Goal: Find specific page/section: Find specific page/section

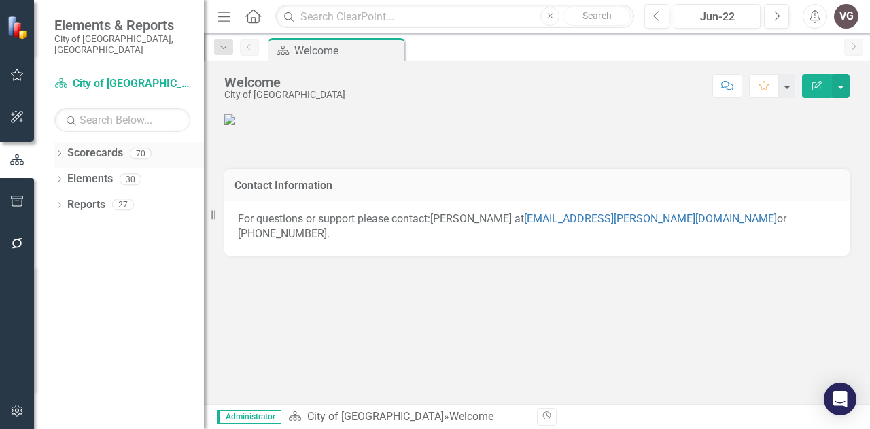
click at [61, 150] on div "Dropdown" at bounding box center [59, 156] width 10 height 12
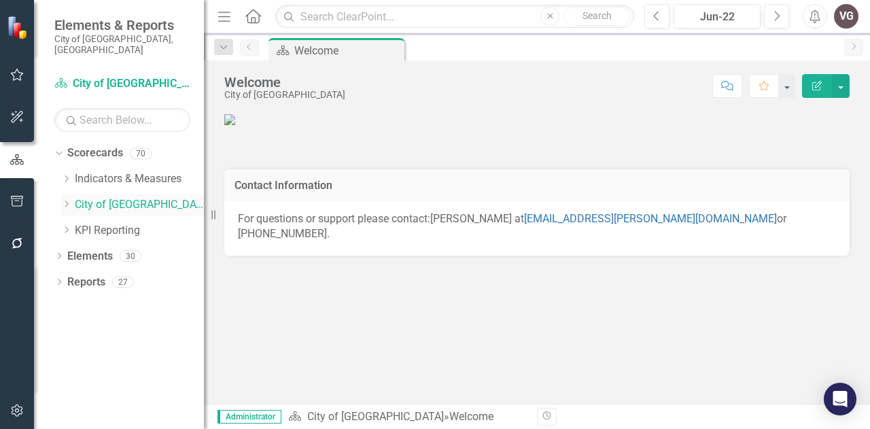
click at [69, 200] on icon "Dropdown" at bounding box center [66, 204] width 10 height 8
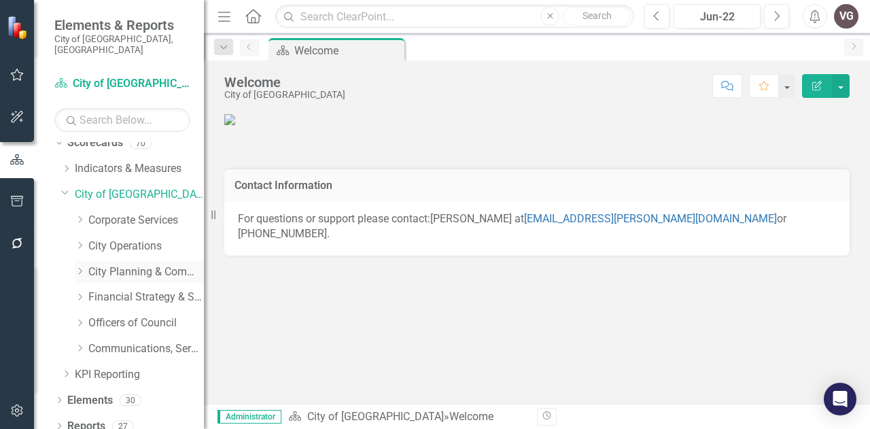
scroll to position [10, 0]
click at [82, 267] on icon "Dropdown" at bounding box center [80, 271] width 10 height 8
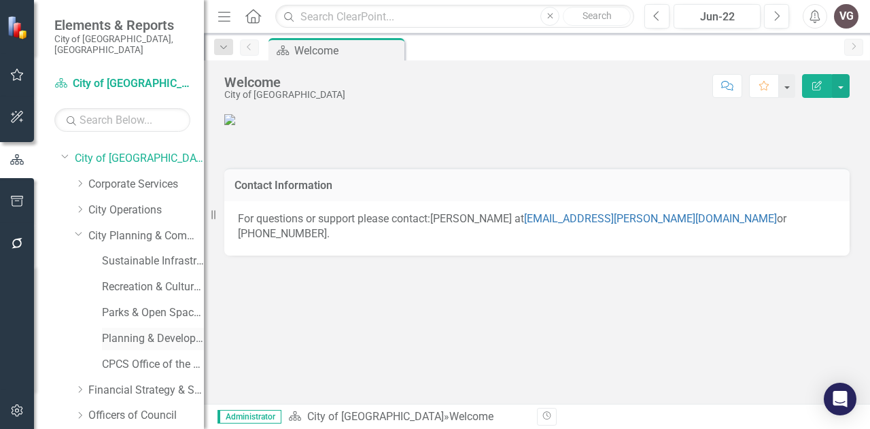
scroll to position [47, 0]
click at [124, 331] on link "Planning & Development Services" at bounding box center [153, 338] width 102 height 16
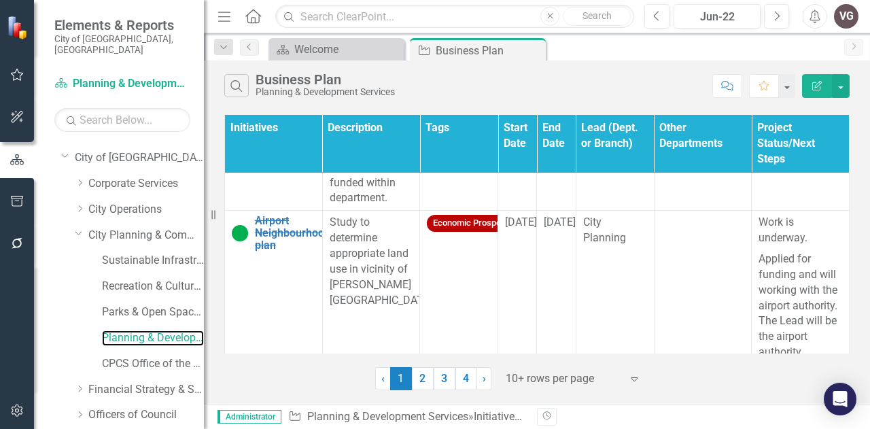
scroll to position [470, 0]
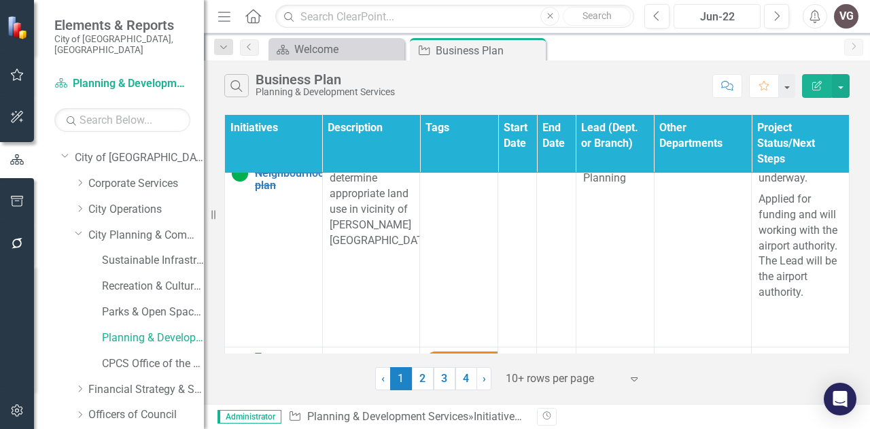
click at [700, 16] on div "Jun-22" at bounding box center [718, 17] width 78 height 16
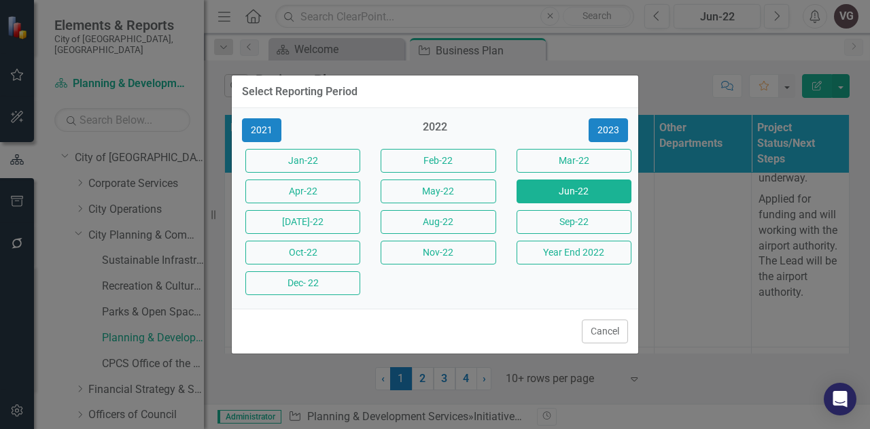
click at [611, 119] on div "2021 2022 [DATE]-22 Feb-22 Mar-22 Apr-22 May-22 Jun-22 [DATE]-22 Aug-22 Sep-22 …" at bounding box center [435, 208] width 407 height 201
drag, startPoint x: 611, startPoint y: 120, endPoint x: 606, endPoint y: 130, distance: 10.6
click at [606, 130] on button "2023" at bounding box center [608, 130] width 39 height 24
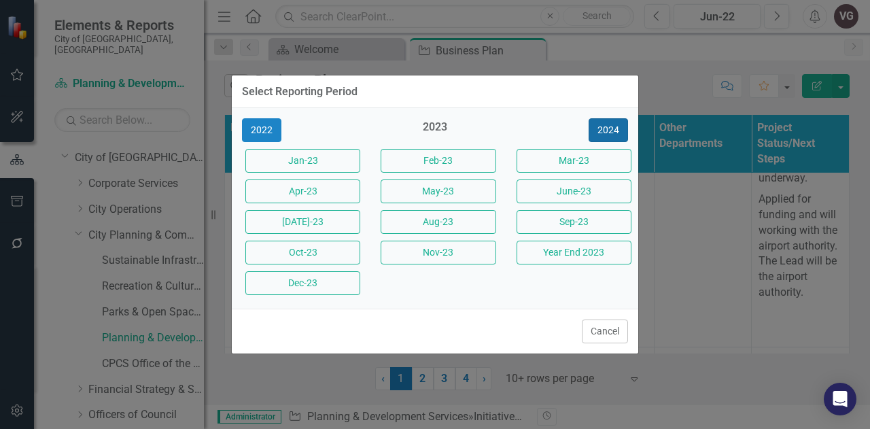
click at [606, 130] on button "2024" at bounding box center [608, 130] width 39 height 24
click at [565, 172] on button "Mar-24" at bounding box center [574, 161] width 115 height 24
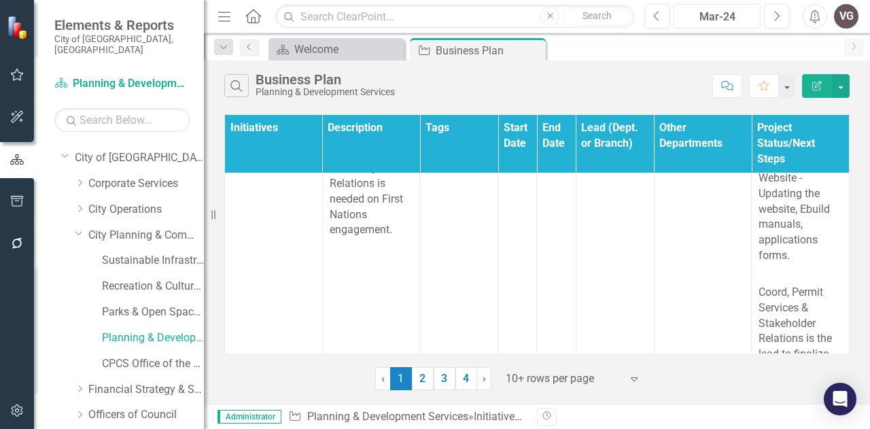
scroll to position [1151, 0]
click at [734, 18] on div "Mar-24" at bounding box center [718, 17] width 78 height 16
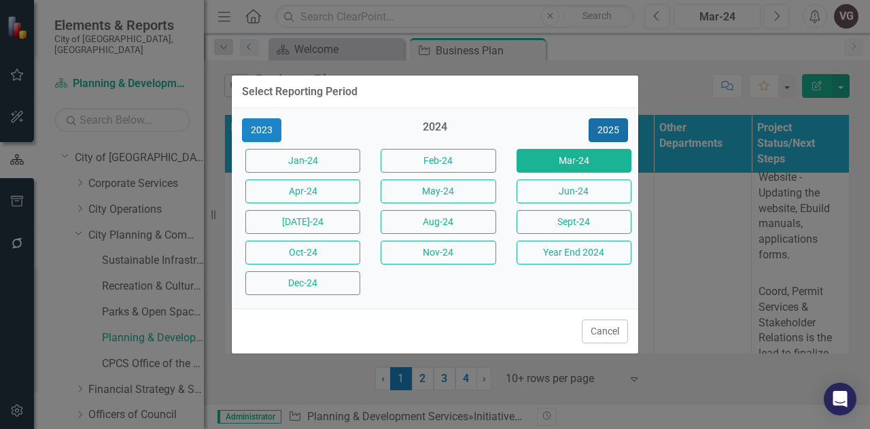
click at [608, 125] on button "2025" at bounding box center [608, 130] width 39 height 24
click at [548, 163] on button "Mar-25" at bounding box center [574, 161] width 115 height 24
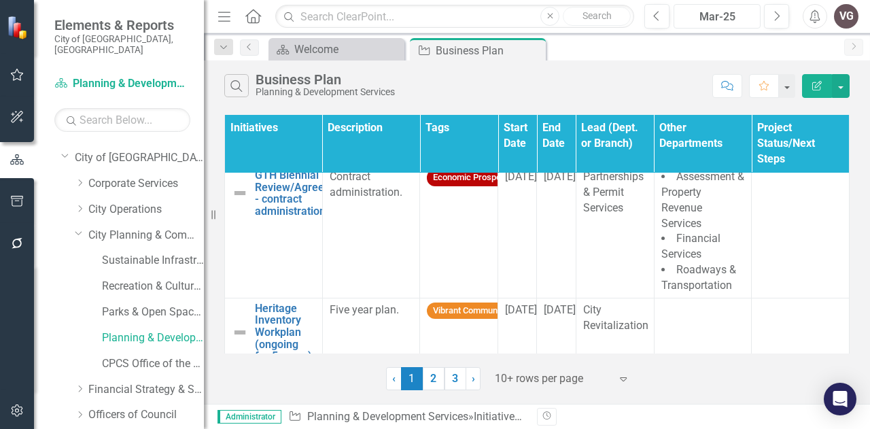
scroll to position [940, 0]
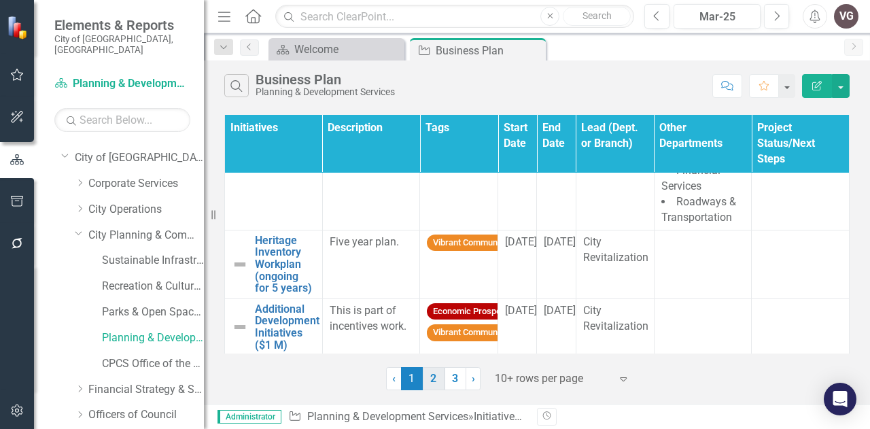
click at [432, 380] on link "2" at bounding box center [434, 378] width 22 height 23
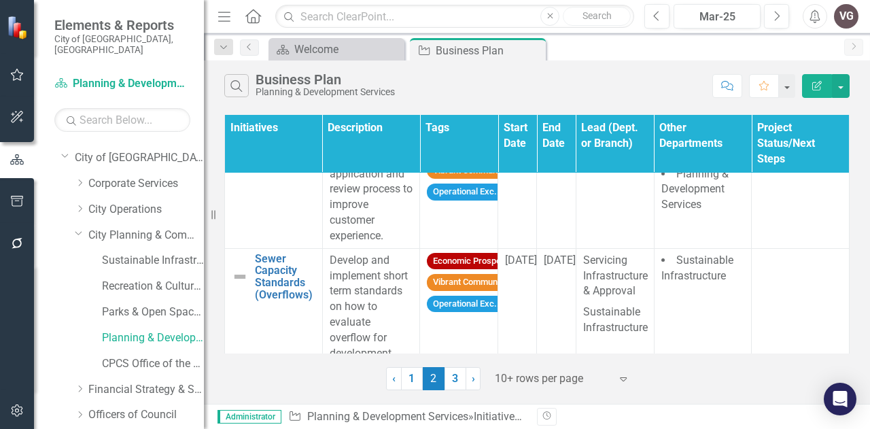
scroll to position [1950, 0]
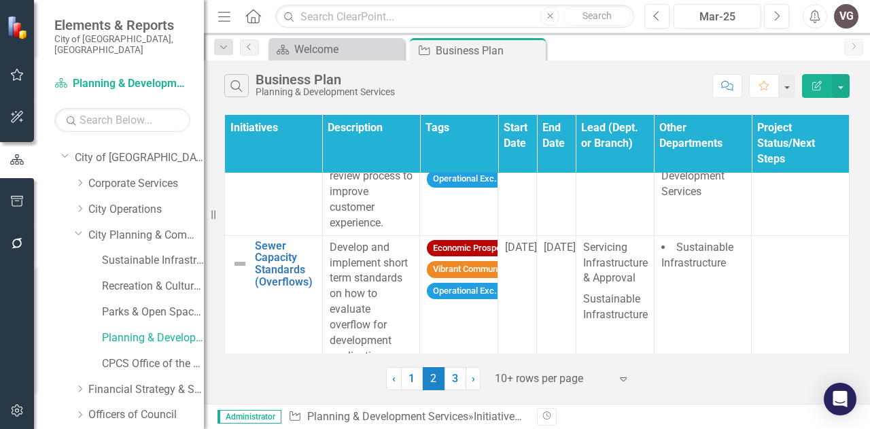
click at [366, 266] on p "Develop and implement short term standards on how to evaluate overflow for deve…" at bounding box center [372, 302] width 84 height 124
click at [452, 374] on link "3" at bounding box center [456, 378] width 22 height 23
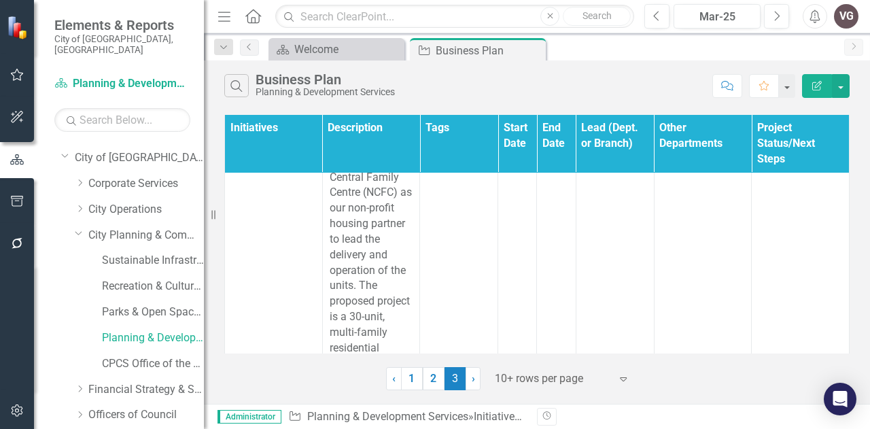
scroll to position [1373, 0]
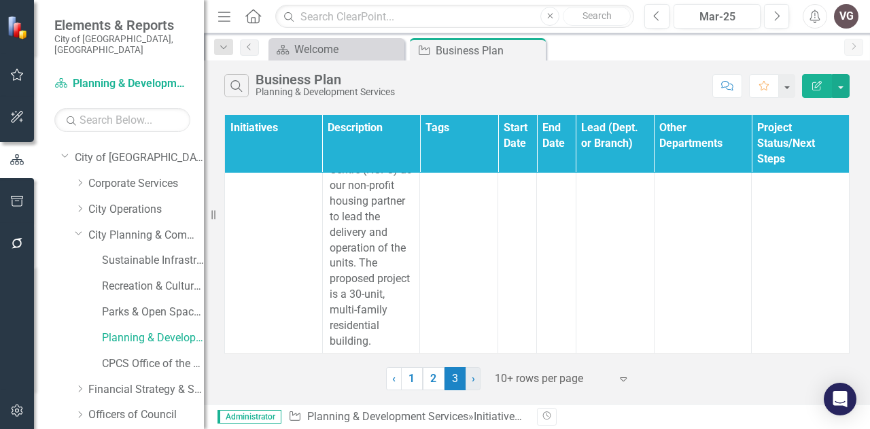
click at [469, 371] on link "› Next" at bounding box center [473, 378] width 15 height 23
click at [473, 379] on span "›" at bounding box center [473, 378] width 3 height 13
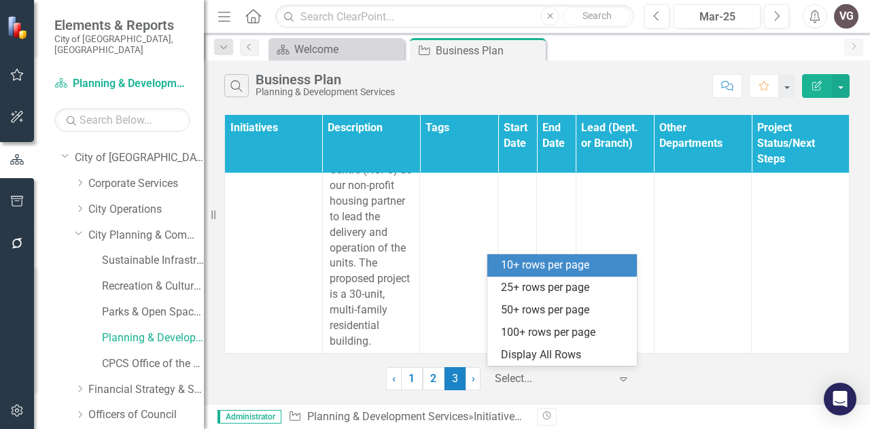
click at [621, 378] on icon "Expand" at bounding box center [624, 378] width 14 height 11
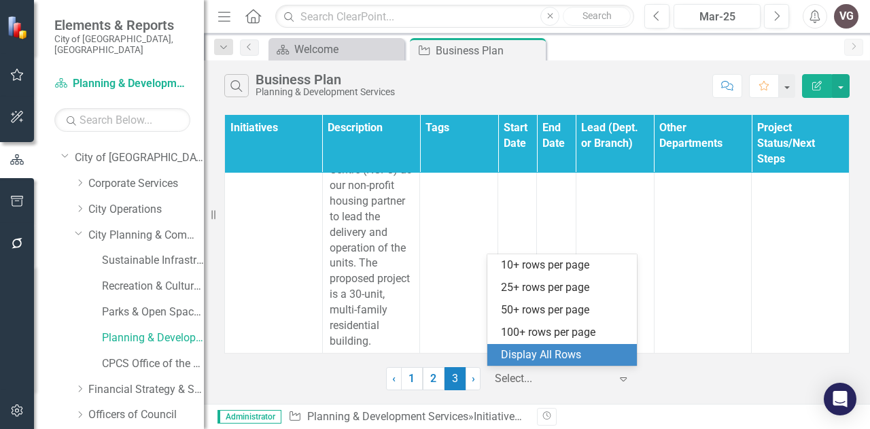
click at [602, 352] on div "Display All Rows" at bounding box center [565, 355] width 128 height 16
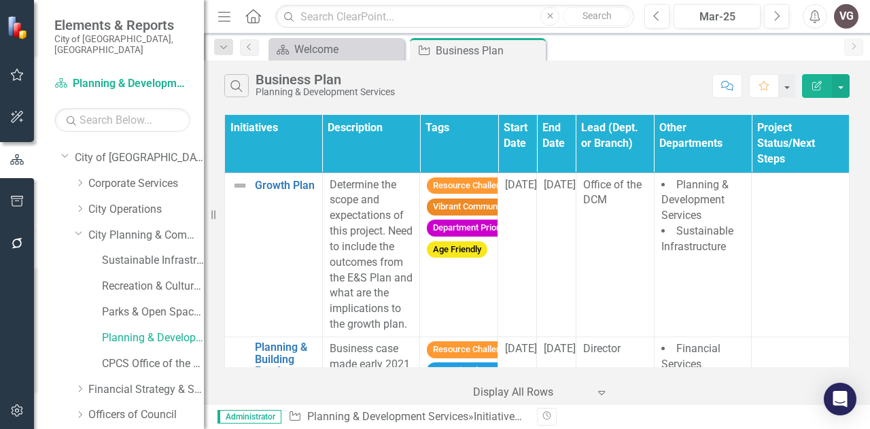
click at [257, 134] on th "Initiatives" at bounding box center [274, 144] width 98 height 58
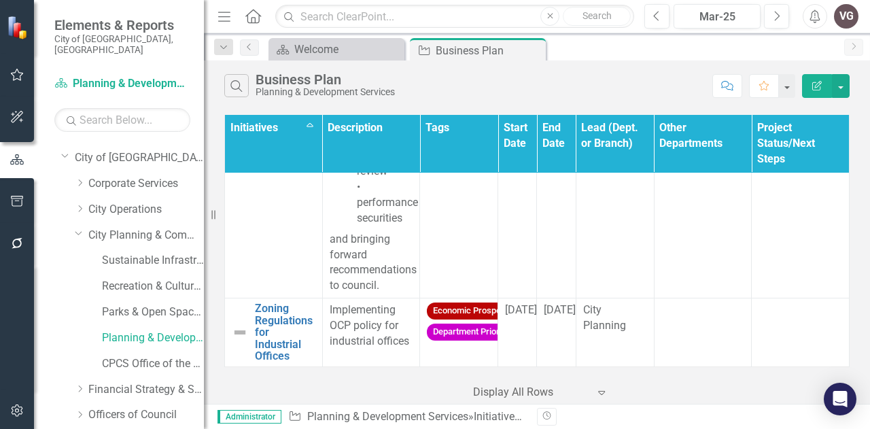
scroll to position [4609, 0]
